Goal: Book appointment/travel/reservation

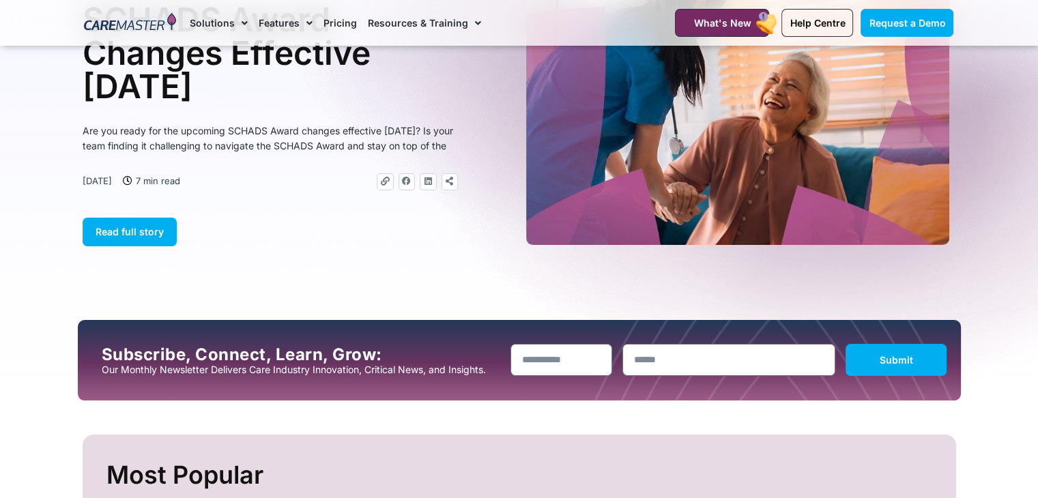
scroll to position [136, 0]
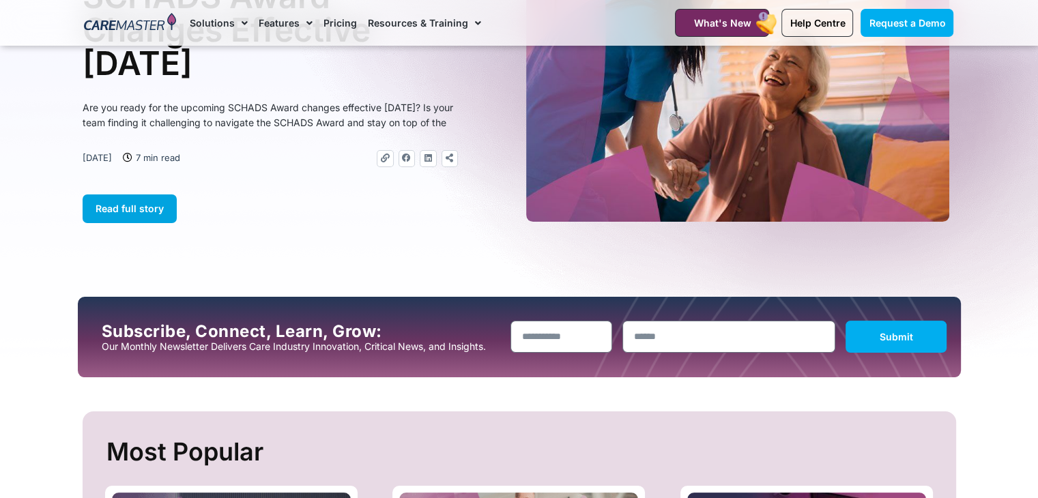
click at [130, 214] on span "Read full story" at bounding box center [130, 209] width 68 height 12
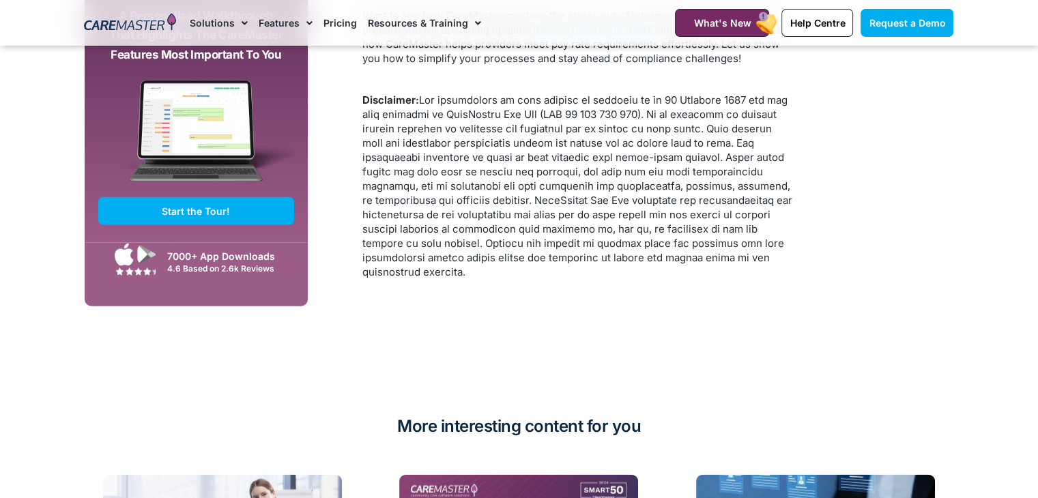
scroll to position [3276, 0]
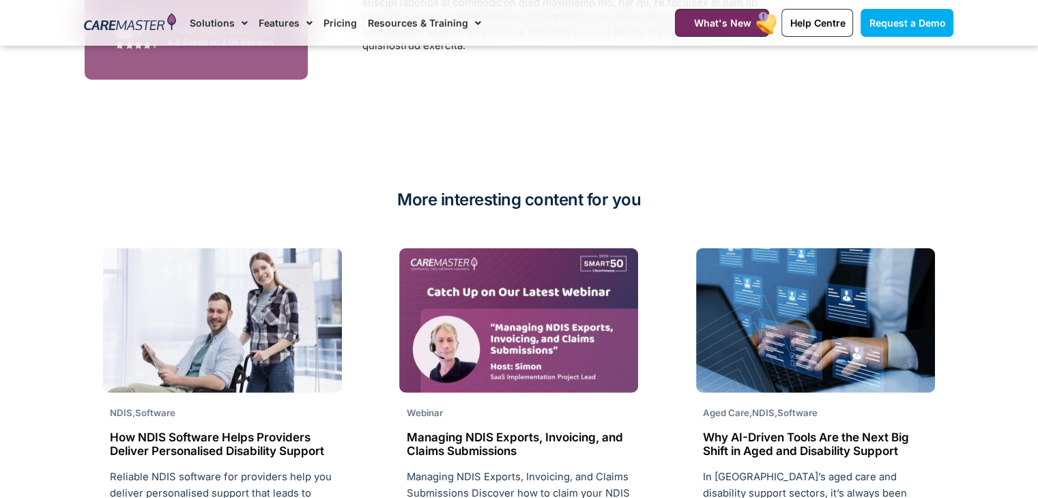
click at [336, 20] on link "Pricing" at bounding box center [339, 23] width 33 height 46
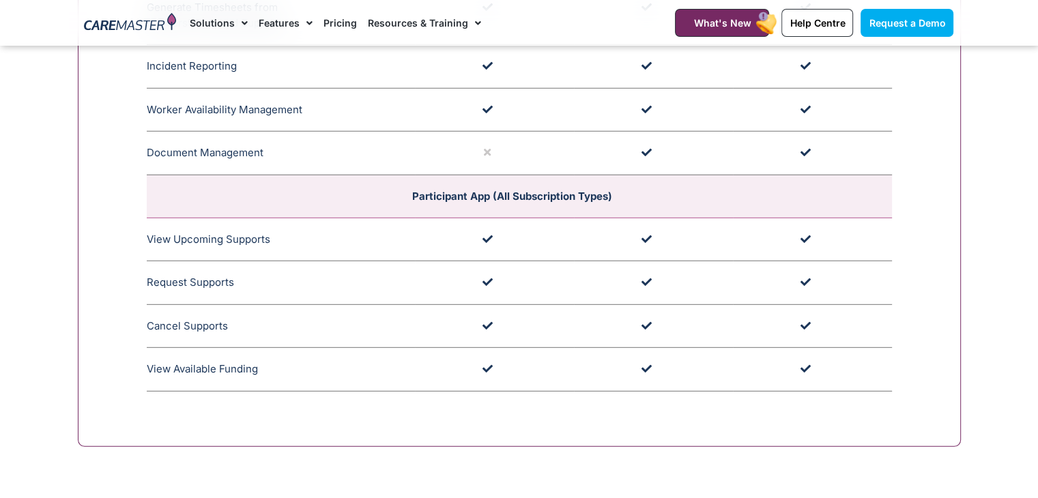
scroll to position [3344, 0]
